Goal: Check status: Check status

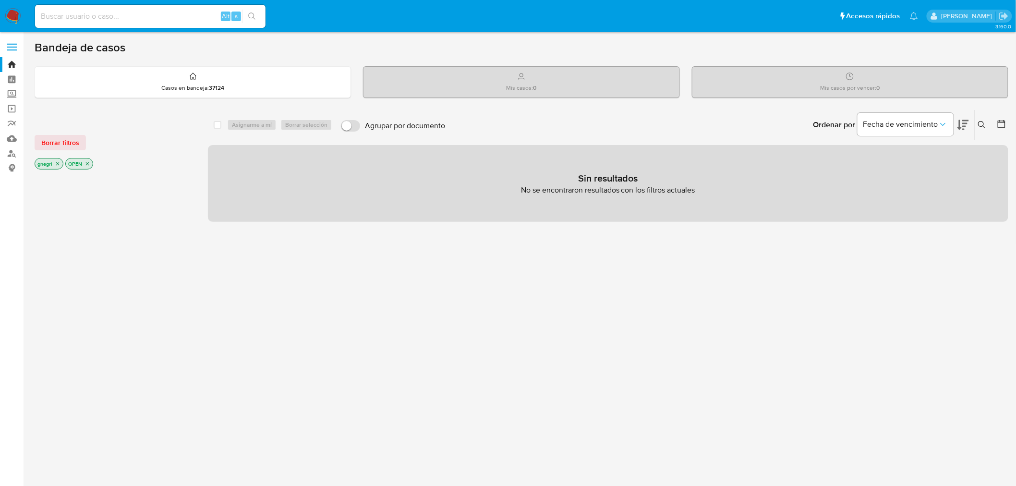
drag, startPoint x: 189, startPoint y: 11, endPoint x: 188, endPoint y: 16, distance: 5.4
click at [189, 14] on input at bounding box center [150, 16] width 231 height 12
paste input "118851224"
type input "118851224"
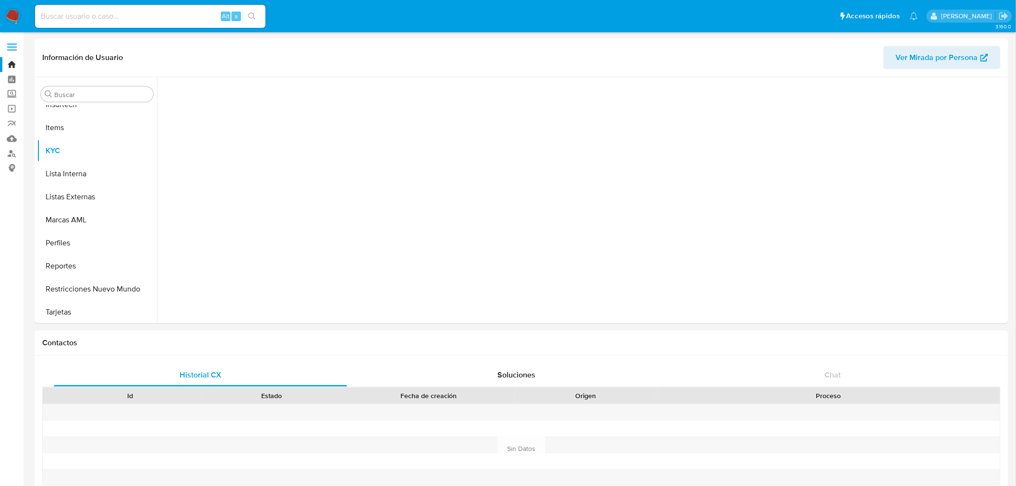
scroll to position [428, 0]
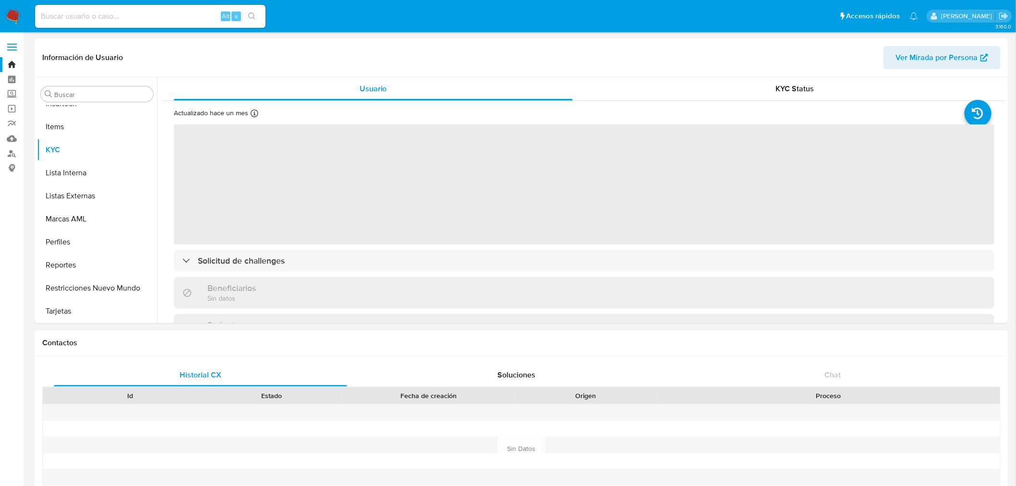
select select "10"
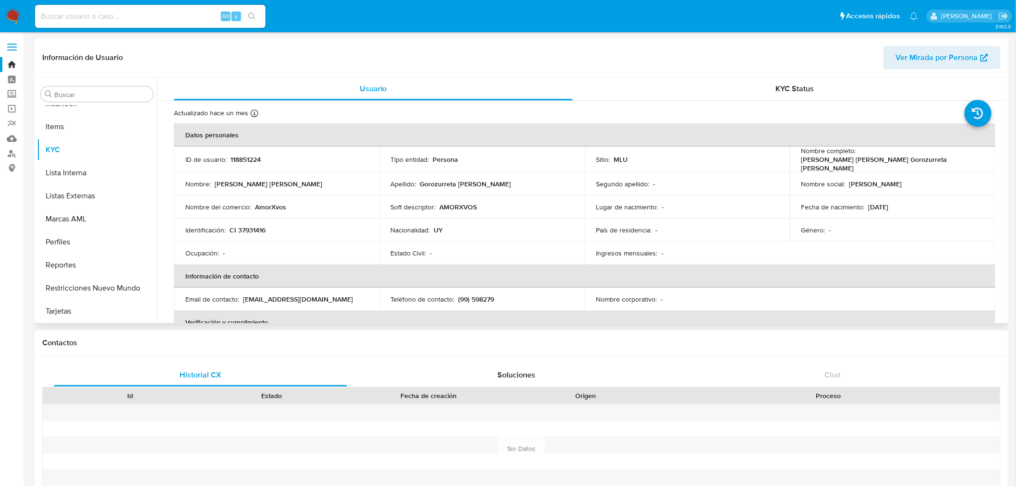
click at [766, 73] on div "Información de Usuario Ver Mirada por Persona Buscar Anticipos de dinero Archiv…" at bounding box center [522, 180] width 974 height 285
drag, startPoint x: 793, startPoint y: 80, endPoint x: 788, endPoint y: 94, distance: 14.6
click at [789, 82] on div "KYC Status" at bounding box center [795, 88] width 399 height 23
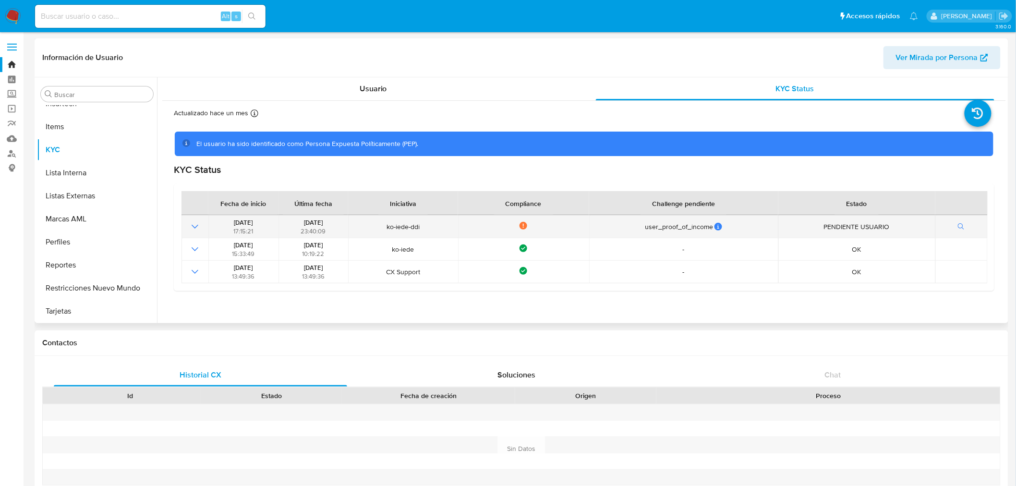
click at [190, 228] on icon "Mostrar operación" at bounding box center [195, 227] width 12 height 12
click at [958, 223] on icon "button" at bounding box center [961, 226] width 7 height 7
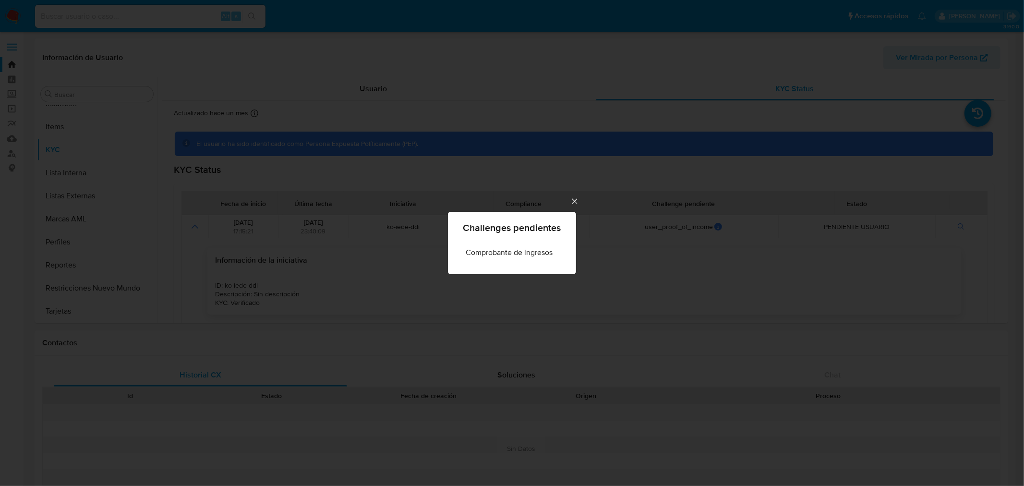
click at [567, 200] on div "Challenges pendientes Comprobante de ingresos" at bounding box center [512, 243] width 1024 height 486
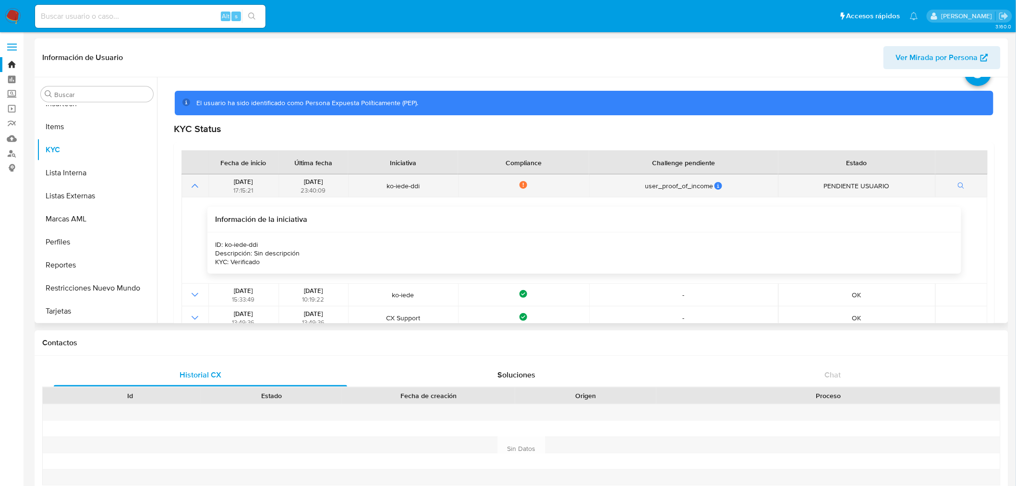
scroll to position [61, 0]
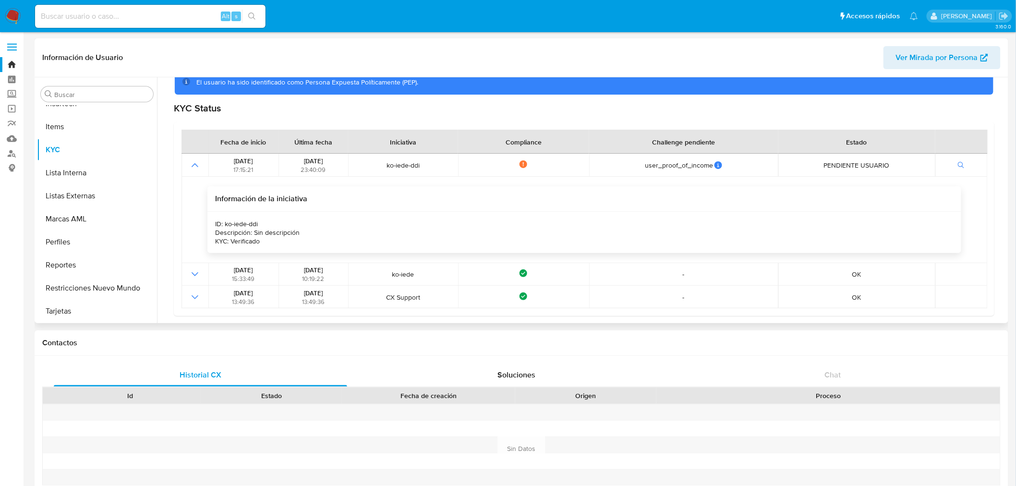
click at [198, 162] on icon "Mostrar operación" at bounding box center [195, 165] width 12 height 12
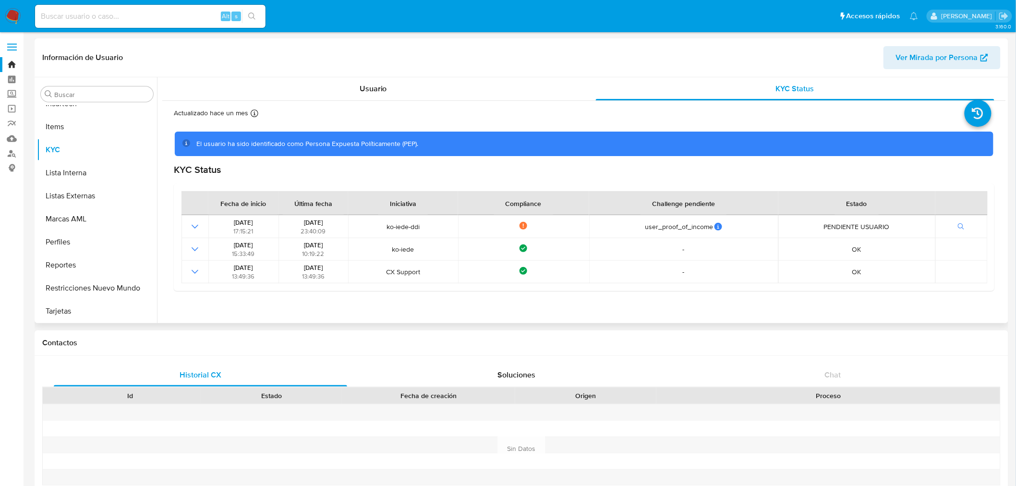
scroll to position [0, 0]
click at [390, 97] on div "Usuario" at bounding box center [373, 88] width 399 height 23
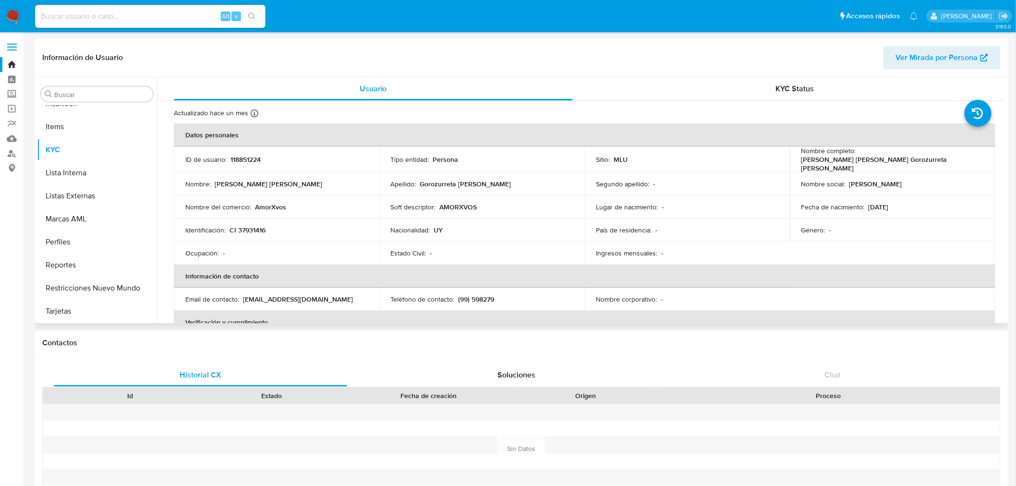
scroll to position [320, 0]
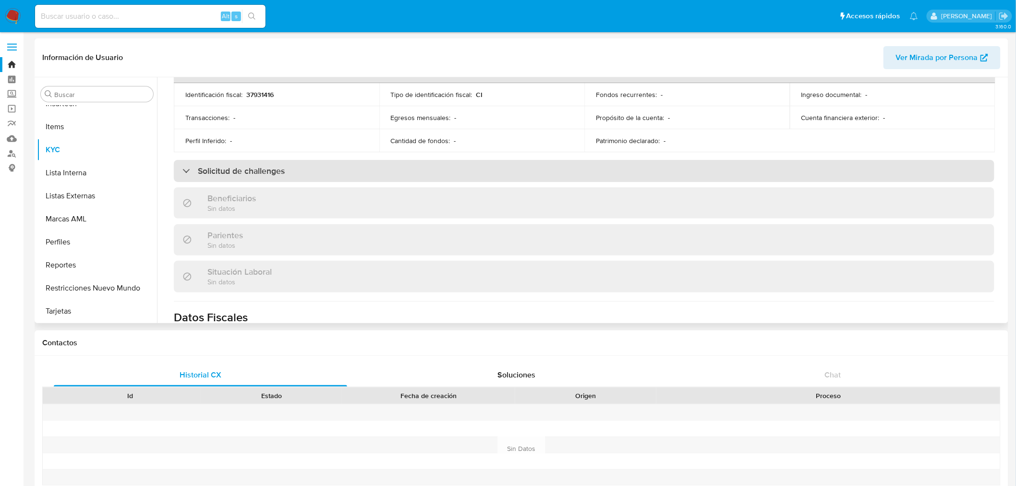
click at [408, 174] on div "Solicitud de challenges" at bounding box center [584, 171] width 821 height 22
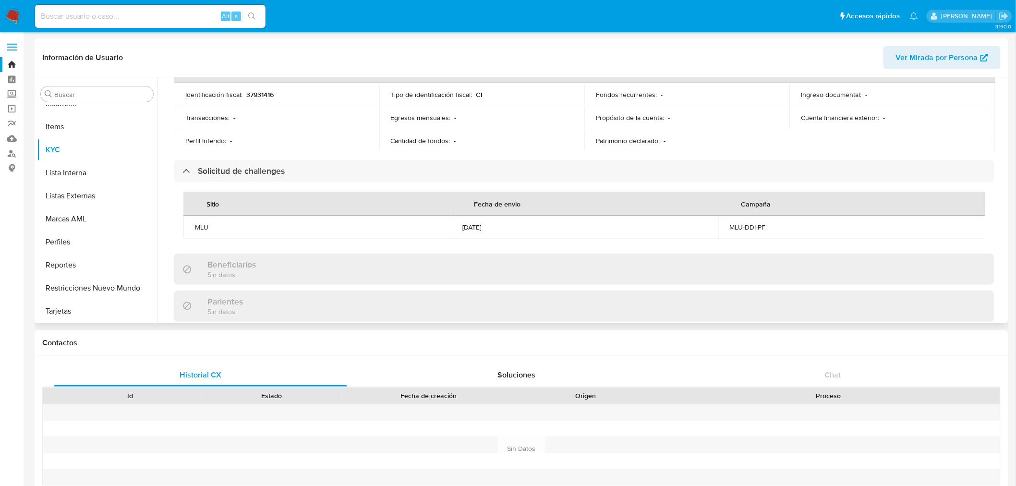
drag, startPoint x: 279, startPoint y: 197, endPoint x: 585, endPoint y: 232, distance: 307.4
click at [585, 232] on td "[DATE]" at bounding box center [585, 227] width 268 height 23
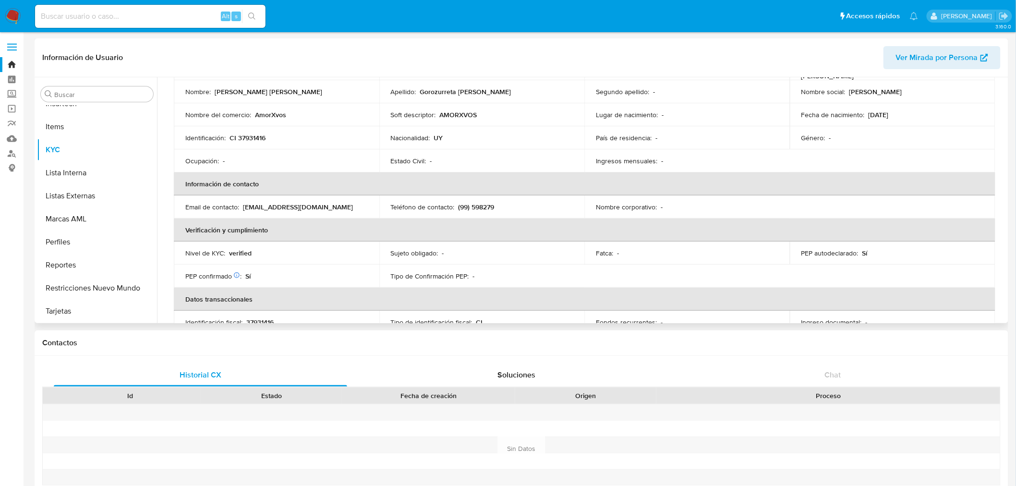
scroll to position [0, 0]
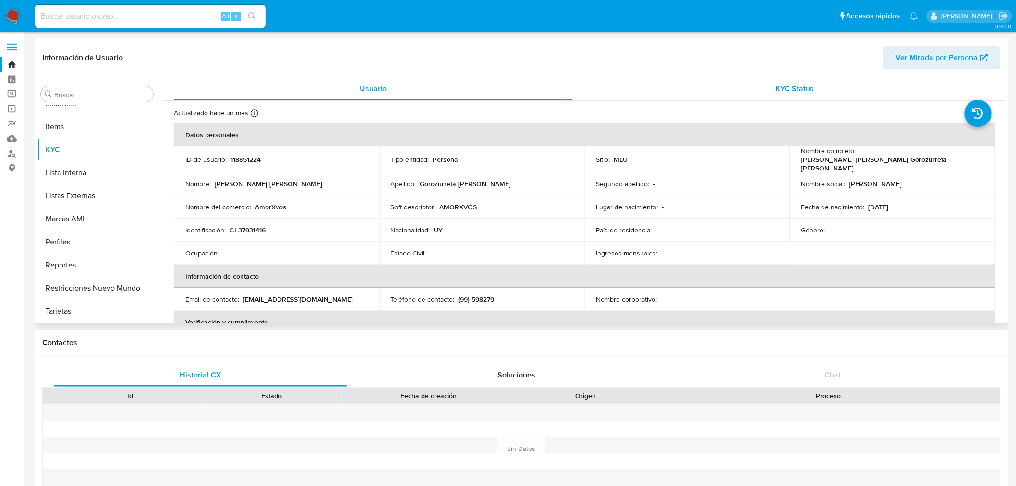
click at [748, 85] on div "KYC Status" at bounding box center [795, 88] width 399 height 23
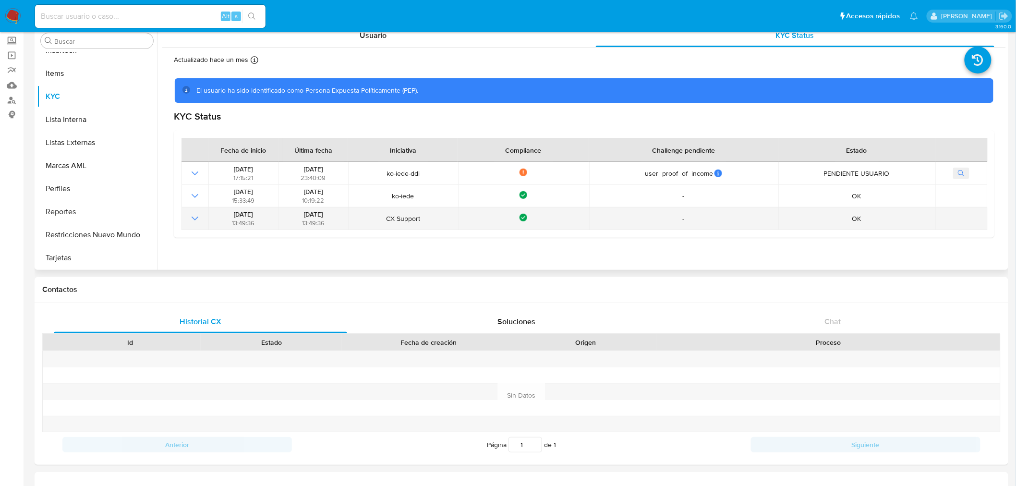
scroll to position [107, 0]
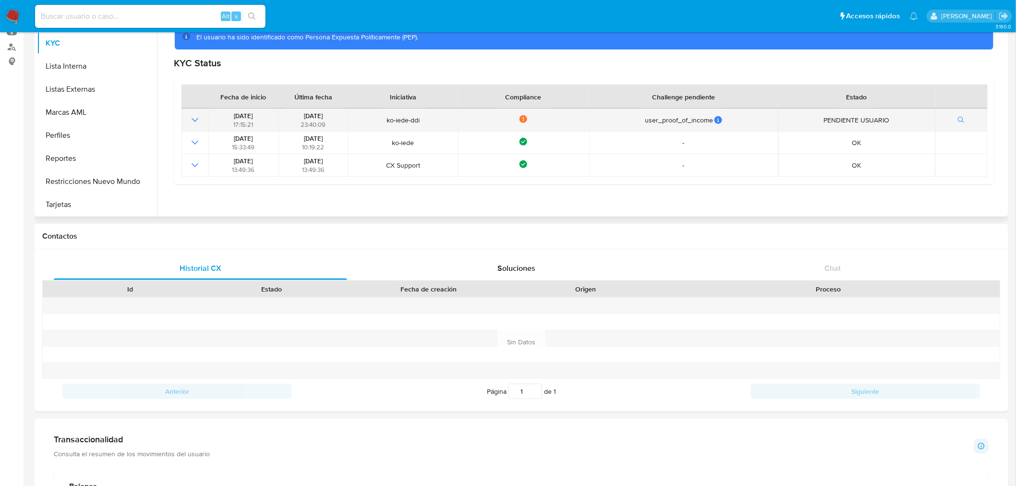
drag, startPoint x: 275, startPoint y: 114, endPoint x: 222, endPoint y: 114, distance: 53.3
click at [222, 114] on td "[DATE] 17:15:21" at bounding box center [243, 120] width 70 height 23
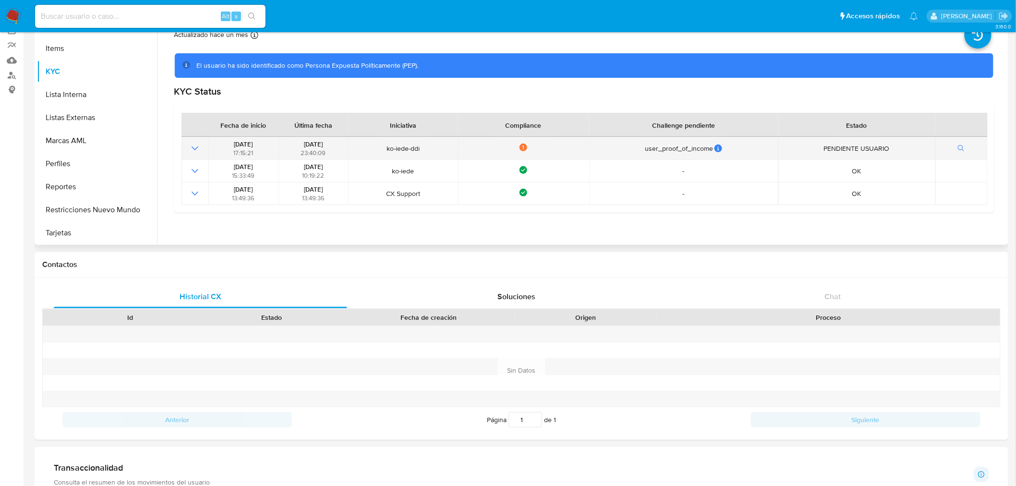
scroll to position [53, 0]
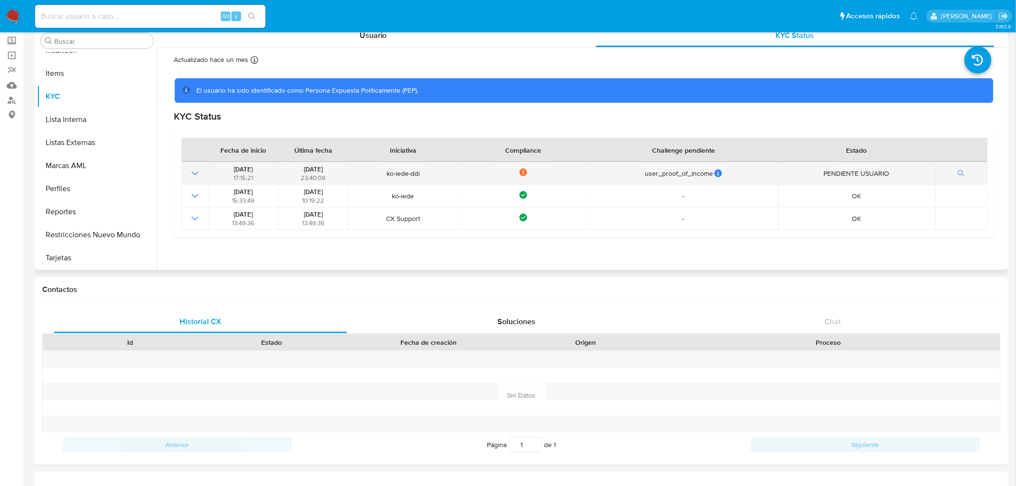
click at [221, 171] on div "[DATE] 17:15:21" at bounding box center [243, 173] width 64 height 17
drag, startPoint x: 222, startPoint y: 170, endPoint x: 260, endPoint y: 170, distance: 37.5
click at [260, 170] on div "[DATE] 17:15:21" at bounding box center [243, 173] width 64 height 17
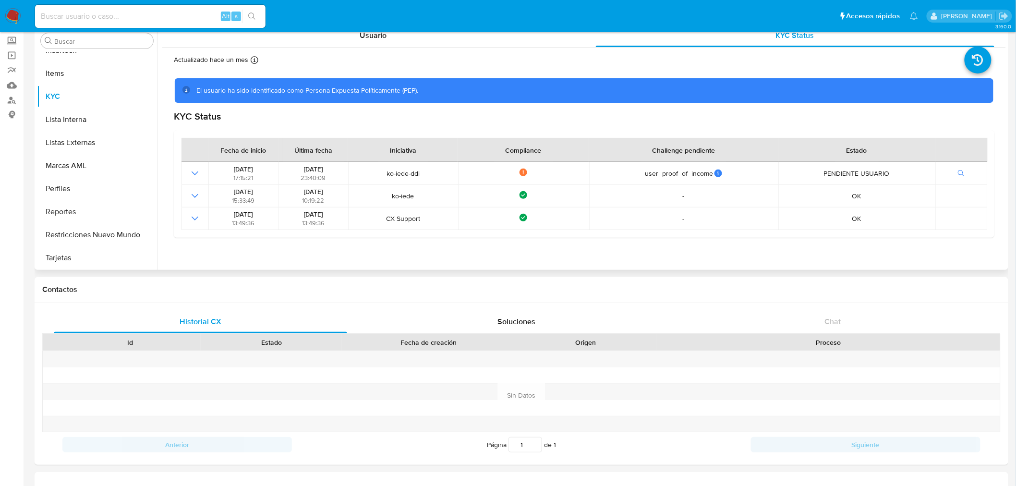
click at [289, 149] on div "Última fecha" at bounding box center [313, 149] width 61 height 23
click at [293, 148] on div "Última fecha" at bounding box center [313, 149] width 61 height 23
drag, startPoint x: 291, startPoint y: 151, endPoint x: 322, endPoint y: 151, distance: 30.7
click at [322, 151] on div "Última fecha" at bounding box center [313, 149] width 61 height 23
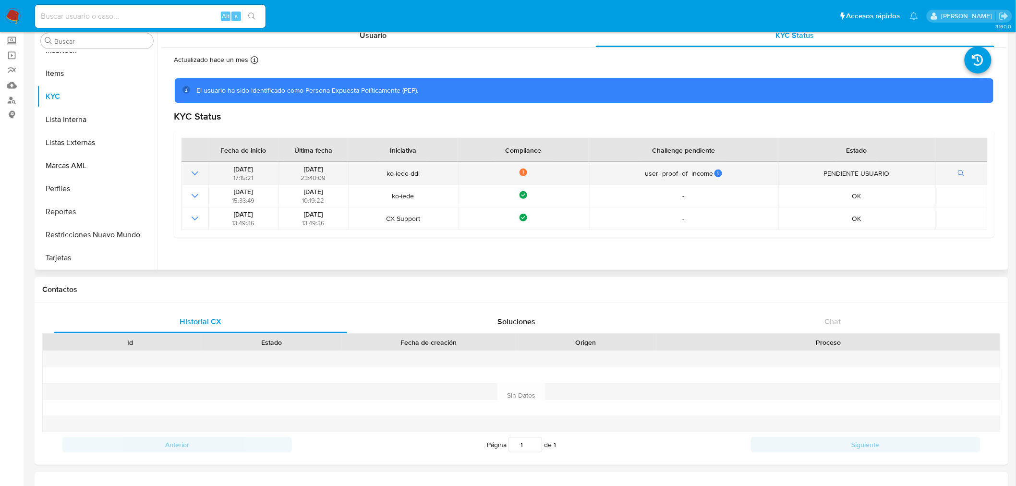
drag, startPoint x: 335, startPoint y: 169, endPoint x: 304, endPoint y: 171, distance: 30.8
click at [304, 171] on div "[DATE] 23:40:09" at bounding box center [313, 173] width 64 height 17
drag, startPoint x: 301, startPoint y: 169, endPoint x: 340, endPoint y: 170, distance: 38.9
click at [340, 170] on div "[DATE] 23:40:09" at bounding box center [313, 173] width 64 height 17
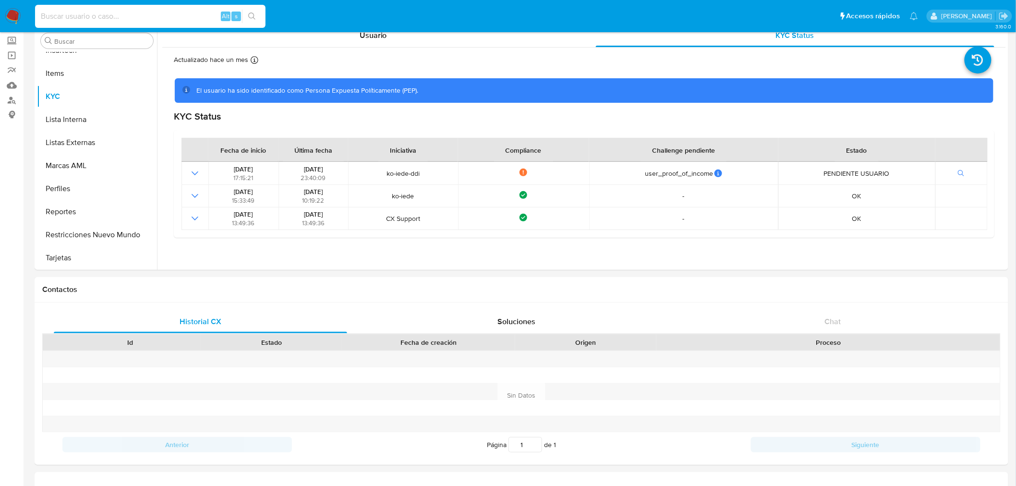
click at [110, 14] on input at bounding box center [150, 16] width 231 height 12
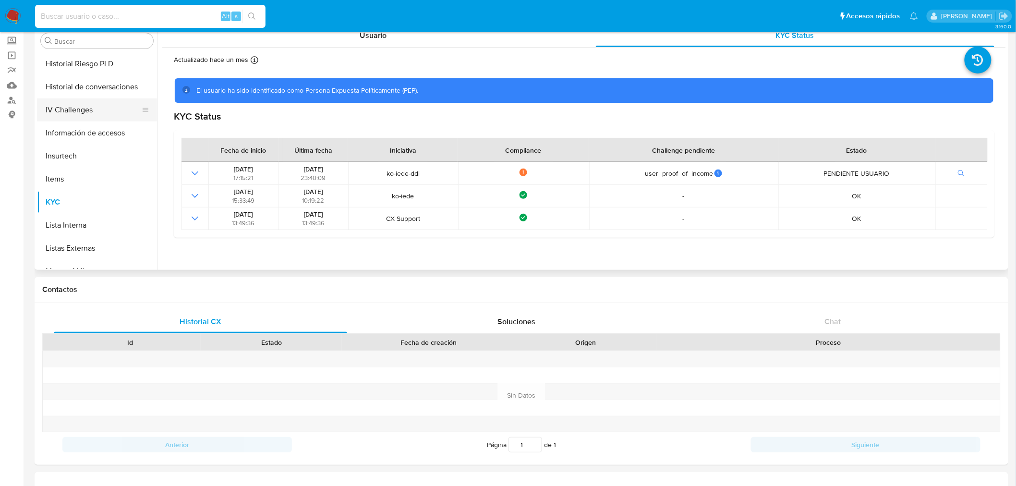
scroll to position [268, 0]
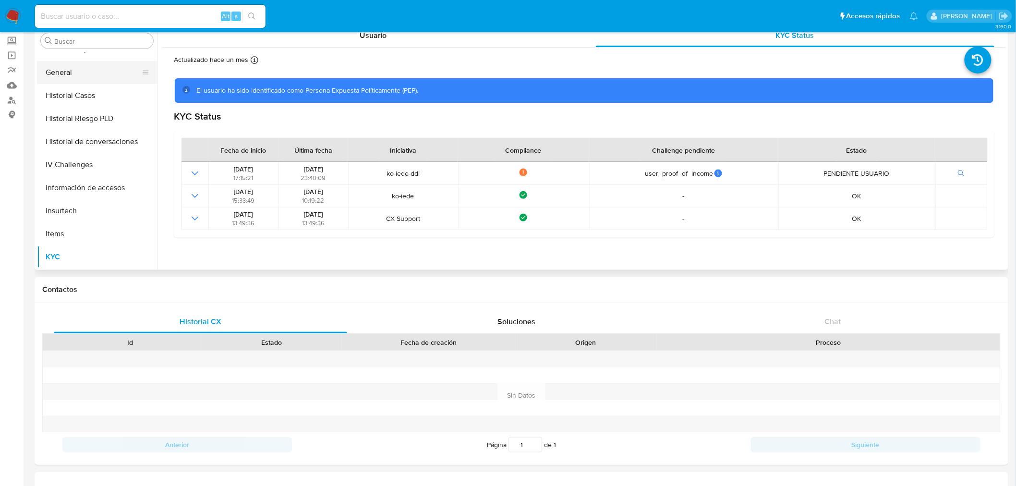
click at [69, 74] on button "General" at bounding box center [93, 72] width 112 height 23
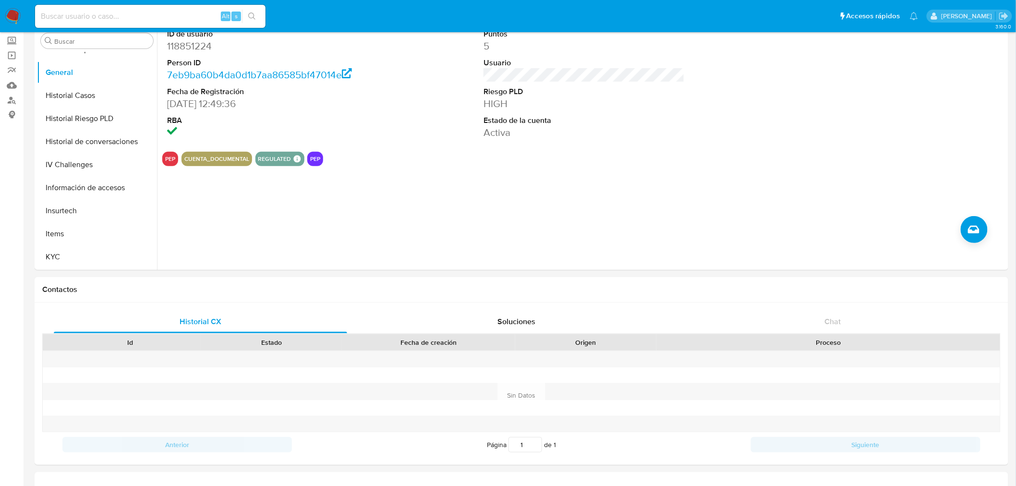
click at [134, 19] on input at bounding box center [150, 16] width 231 height 12
paste input "9248930"
type input "9248930"
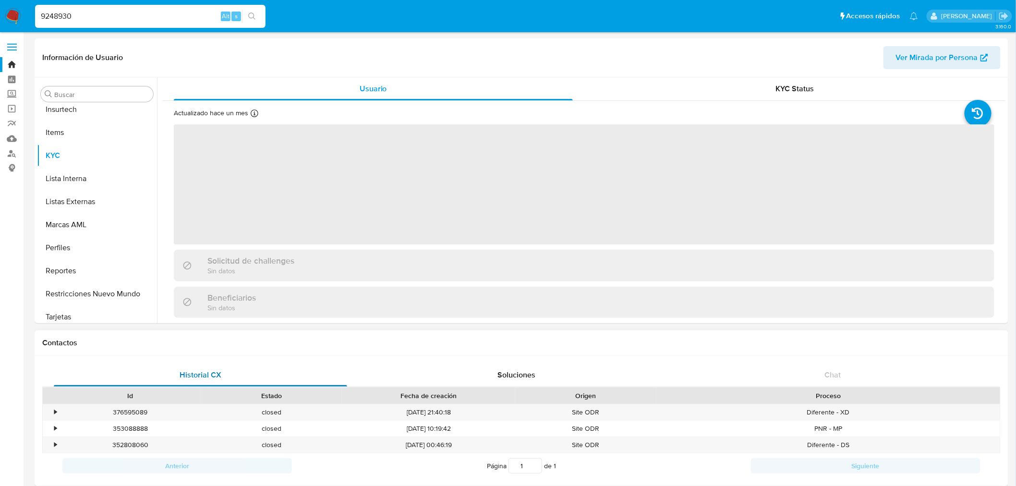
scroll to position [428, 0]
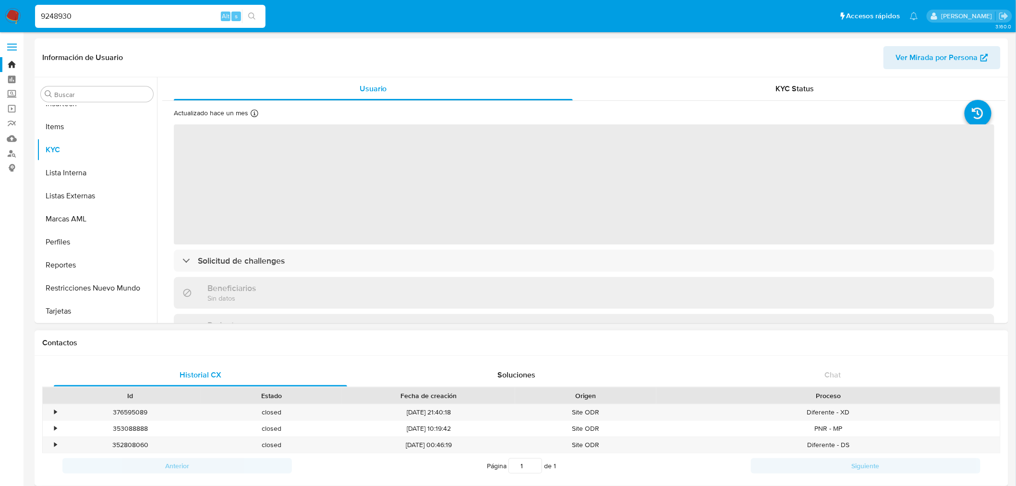
select select "10"
